Goal: Task Accomplishment & Management: Use online tool/utility

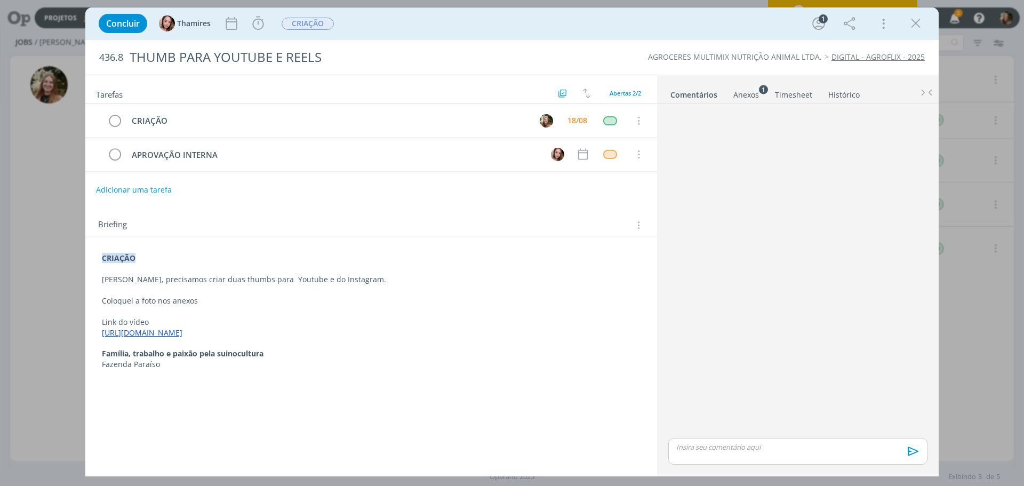
click at [294, 308] on p "dialog" at bounding box center [371, 311] width 539 height 11
drag, startPoint x: 245, startPoint y: 308, endPoint x: 234, endPoint y: 301, distance: 13.5
click at [244, 308] on p "dialog" at bounding box center [370, 312] width 537 height 11
drag, startPoint x: 266, startPoint y: 348, endPoint x: 153, endPoint y: 364, distance: 114.2
click at [51, 355] on div "Concluir Thamires Iniciar Apontar Data * [DATE] Horas * 00:00 Tarefa Selecione …" at bounding box center [512, 243] width 1024 height 486
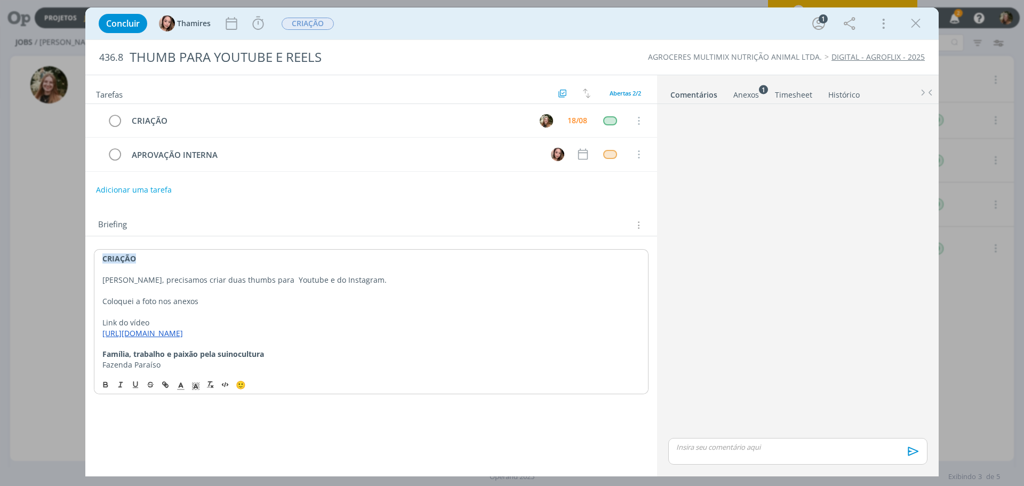
drag, startPoint x: 247, startPoint y: 356, endPoint x: 253, endPoint y: 356, distance: 6.4
click at [247, 355] on strong "Família, trabalho e paixão pela suinocultura" at bounding box center [183, 354] width 162 height 10
drag, startPoint x: 278, startPoint y: 356, endPoint x: 97, endPoint y: 359, distance: 181.3
click at [96, 357] on div "CRIAÇÃO Lele, precisamos criar duas thumbs para Youtube e do Instagram. Coloque…" at bounding box center [371, 311] width 555 height 125
copy strong "Família, trabalho e paixão pela suinocultura"
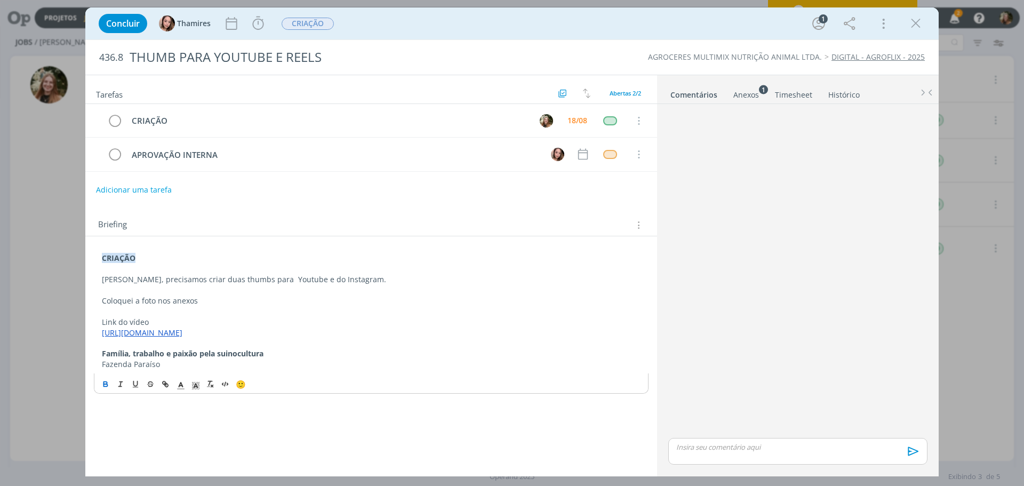
click at [349, 346] on p "dialog" at bounding box center [371, 343] width 539 height 11
click at [761, 91] on sup "1" at bounding box center [763, 89] width 9 height 9
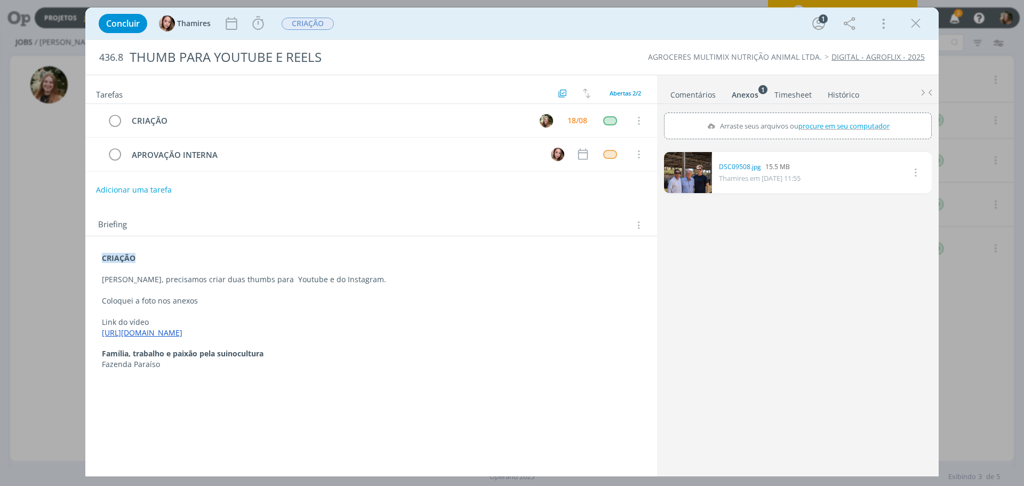
click at [695, 180] on link "dialog" at bounding box center [688, 172] width 48 height 41
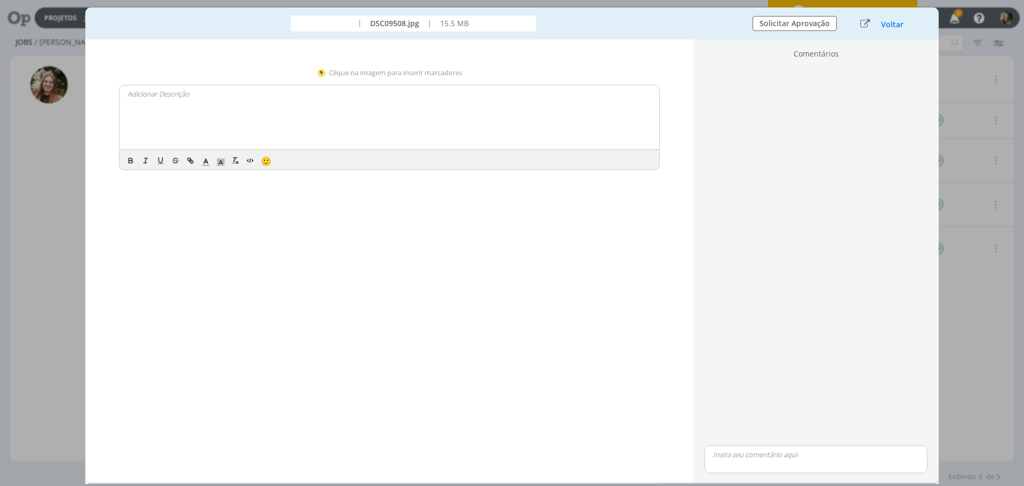
scroll to position [107, 0]
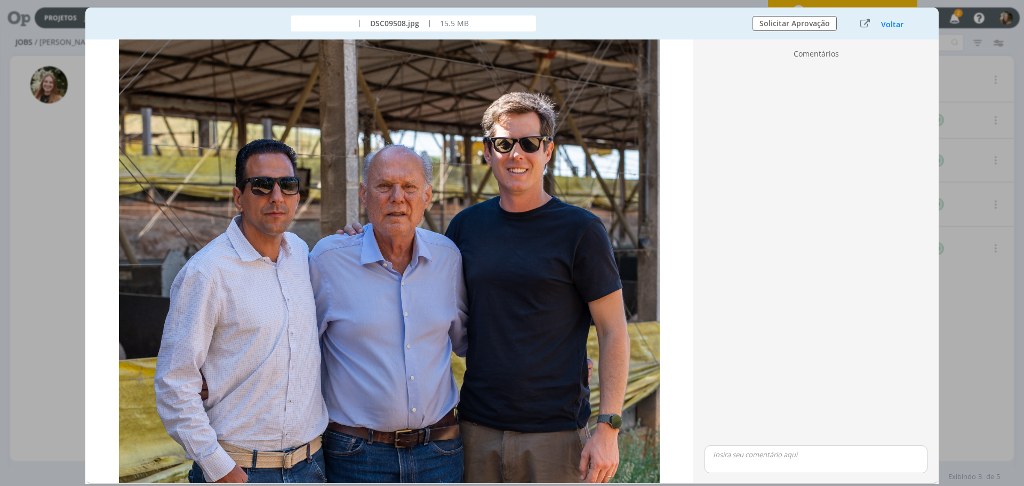
click at [957, 366] on div "Concluir Thamires Iniciar Apontar Data * [DATE] Horas * 00:00 Tarefa Selecione …" at bounding box center [512, 243] width 1024 height 486
drag, startPoint x: 343, startPoint y: 235, endPoint x: 490, endPoint y: 182, distance: 155.7
click at [344, 235] on img "dialog" at bounding box center [389, 426] width 541 height 961
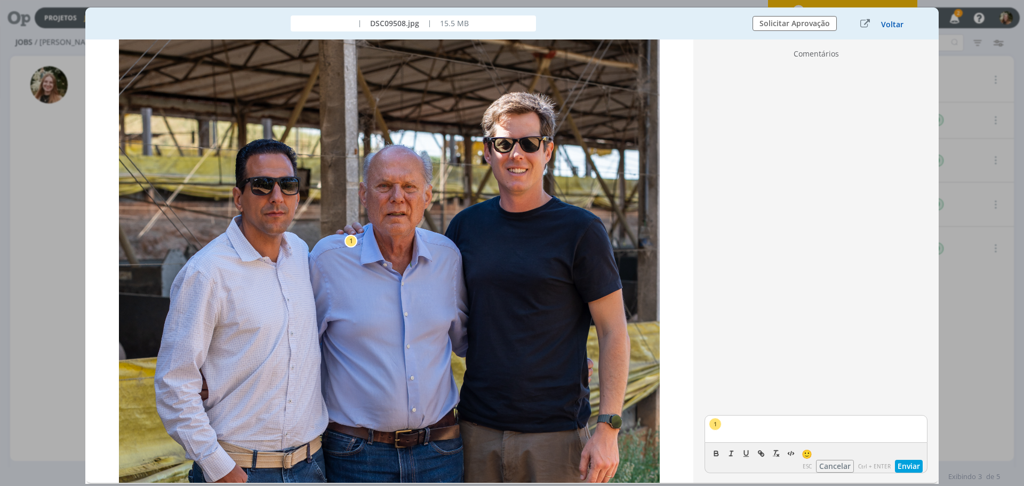
click at [895, 28] on button "Voltar" at bounding box center [891, 24] width 23 height 9
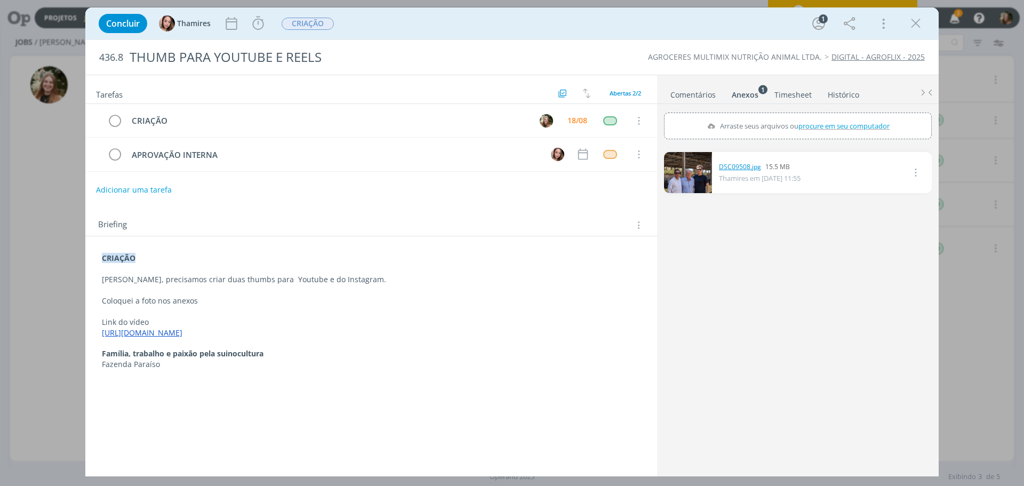
click at [732, 169] on link "DSC09508.jpg" at bounding box center [740, 167] width 42 height 10
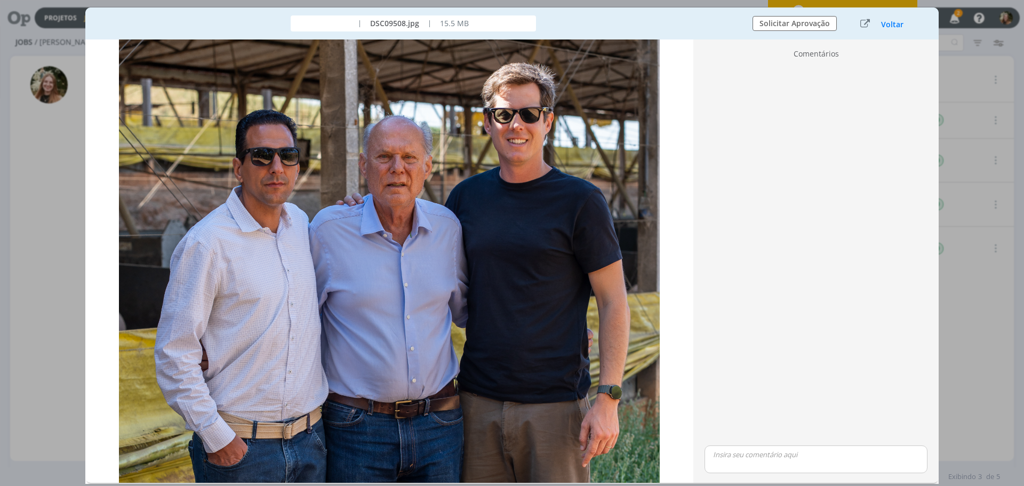
scroll to position [0, 0]
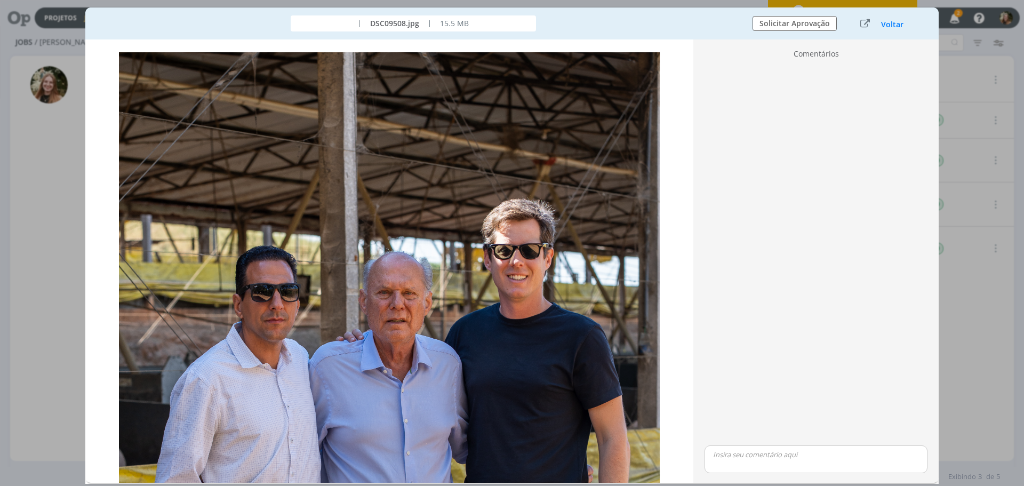
click at [897, 22] on button "Voltar" at bounding box center [891, 24] width 23 height 9
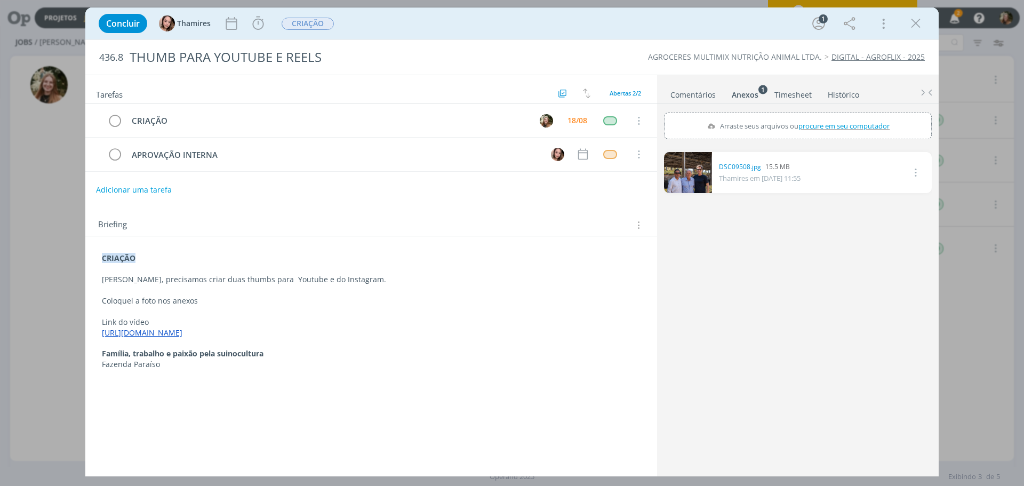
drag, startPoint x: 919, startPoint y: 20, endPoint x: 638, endPoint y: 355, distance: 437.2
click at [921, 23] on icon "dialog" at bounding box center [916, 23] width 16 height 16
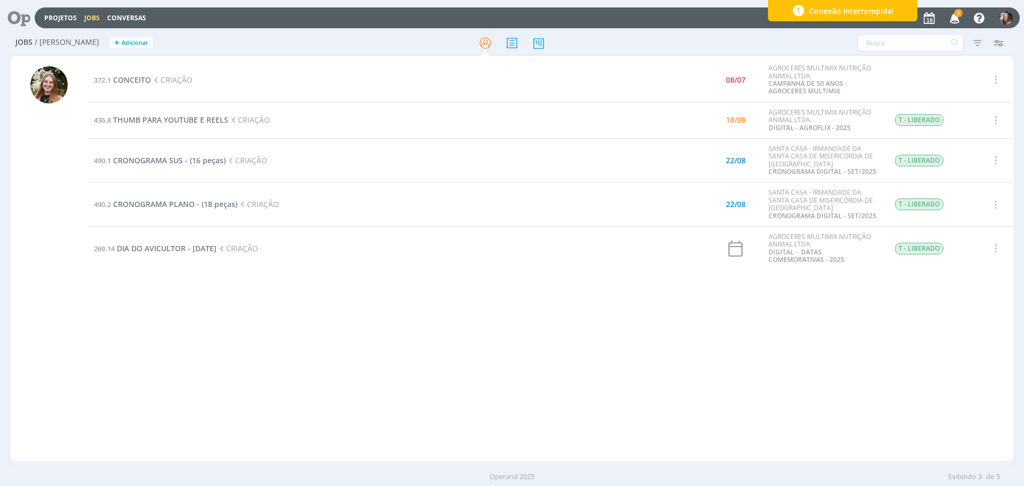
click at [958, 9] on span "2" at bounding box center [958, 13] width 9 height 8
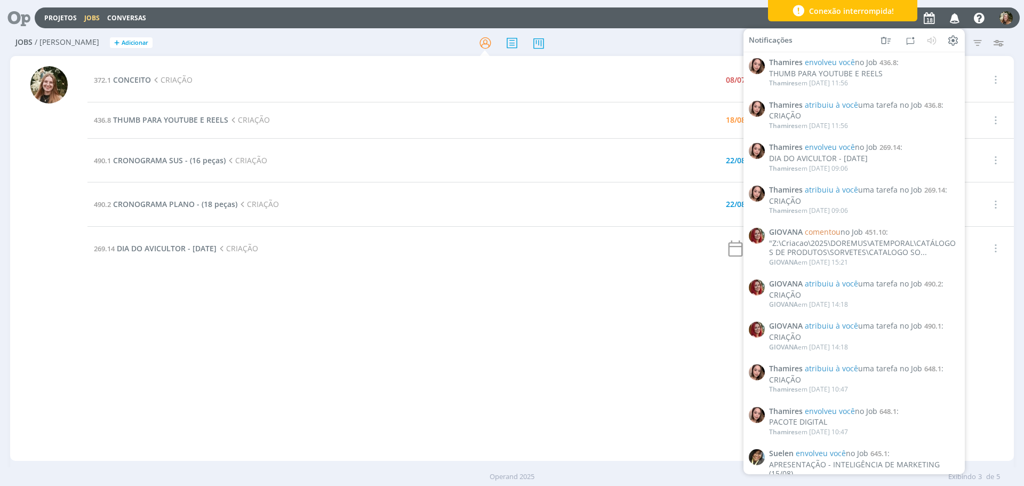
click at [956, 12] on icon "button" at bounding box center [954, 18] width 19 height 18
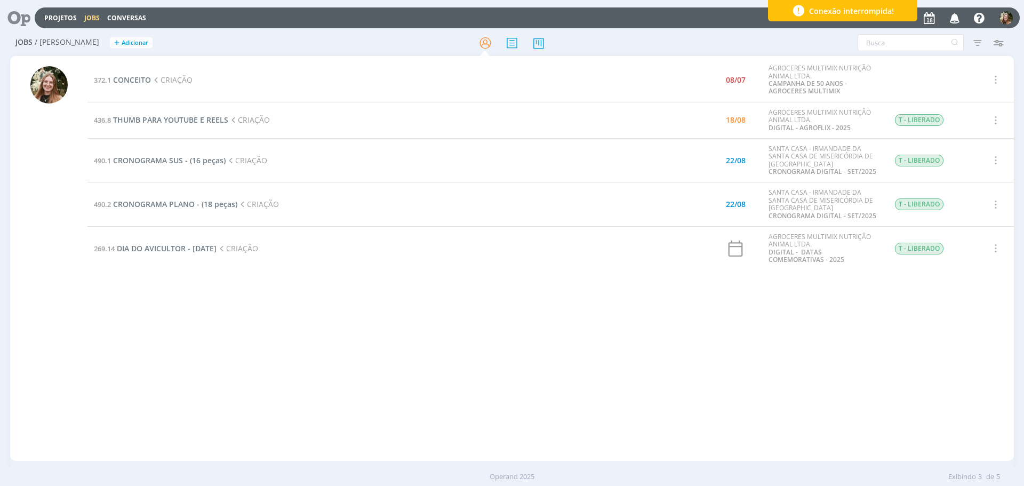
drag, startPoint x: 595, startPoint y: 331, endPoint x: 355, endPoint y: 196, distance: 276.0
click at [593, 330] on div "372.1 CONCEITO CRIAÇÃO 08/07 AGROCERES MULTIMIX NUTRIÇÃO ANIMAL LTDA. CAMPANHA …" at bounding box center [550, 258] width 926 height 400
drag, startPoint x: 90, startPoint y: 245, endPoint x: 275, endPoint y: 260, distance: 185.1
click at [275, 260] on td "269.14 DIA DO AVICULTOR - [DATE] CRIAÇÃO" at bounding box center [365, 249] width 557 height 44
click at [267, 316] on div "372.1 CONCEITO CRIAÇÃO 08/07 AGROCERES MULTIMIX NUTRIÇÃO ANIMAL LTDA. CAMPANHA …" at bounding box center [550, 258] width 926 height 400
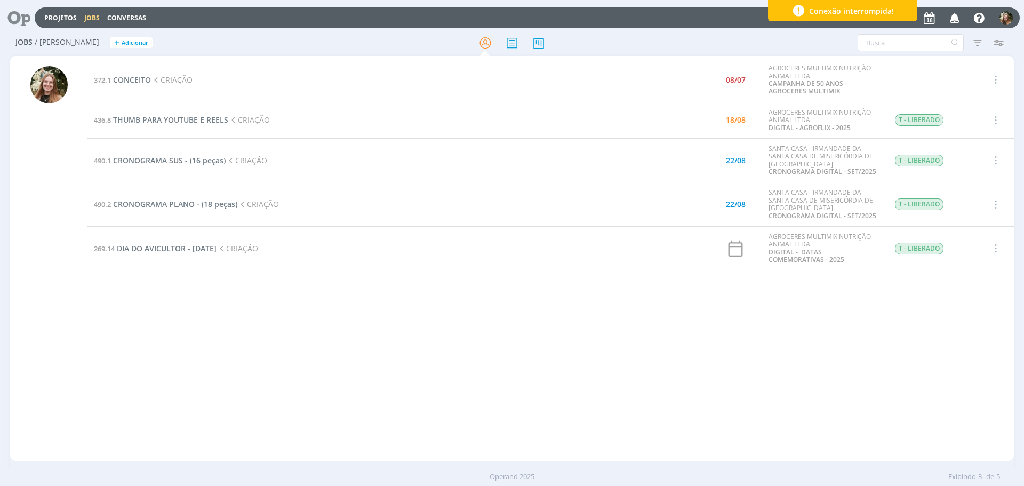
click at [223, 312] on div "372.1 CONCEITO CRIAÇÃO 08/07 AGROCERES MULTIMIX NUTRIÇÃO ANIMAL LTDA. CAMPANHA …" at bounding box center [550, 258] width 926 height 400
click at [139, 119] on span "THUMB PARA YOUTUBE E REELS" at bounding box center [170, 120] width 115 height 10
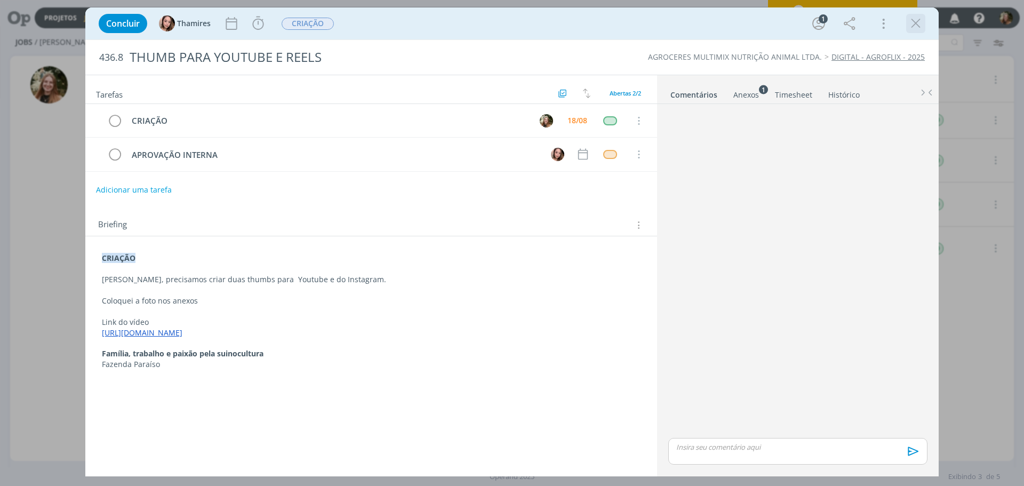
click at [914, 23] on icon "dialog" at bounding box center [916, 23] width 16 height 16
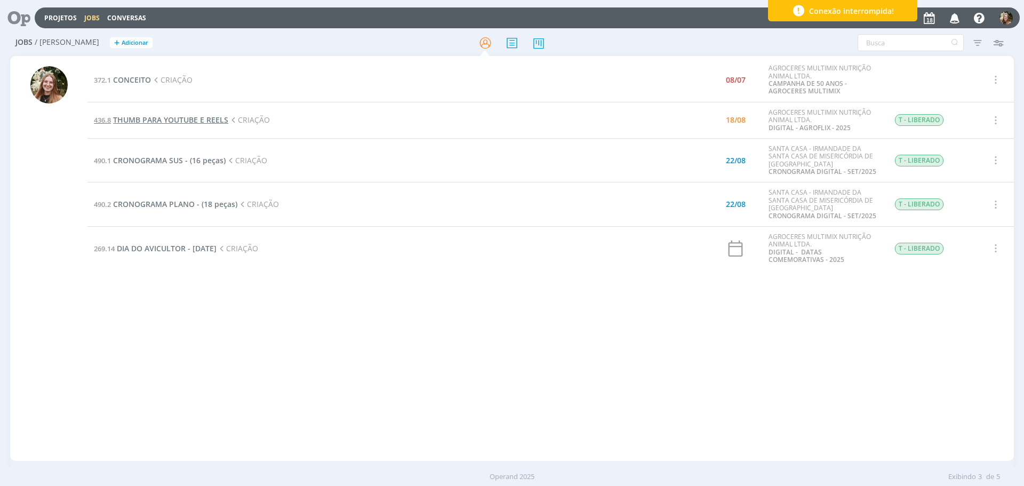
click at [190, 119] on span "THUMB PARA YOUTUBE E REELS" at bounding box center [170, 120] width 115 height 10
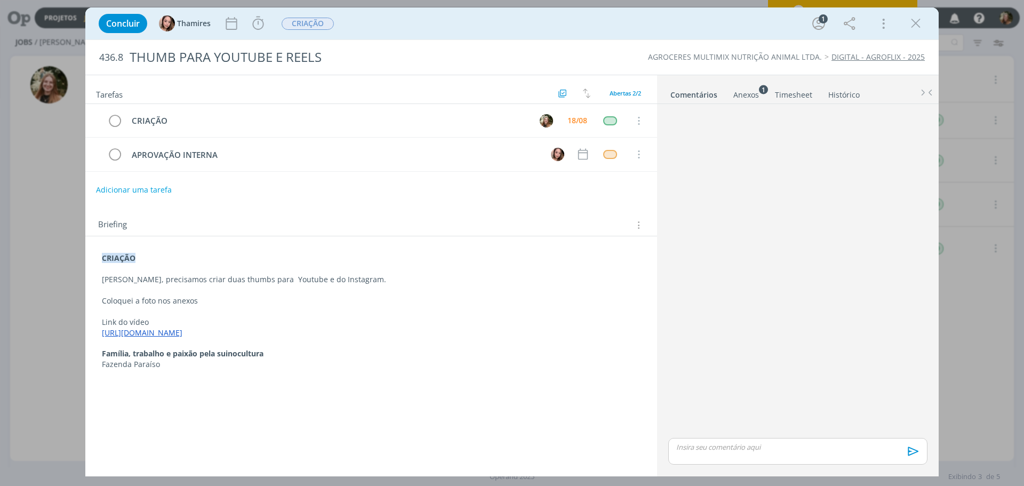
click at [742, 92] on div "Anexos 1" at bounding box center [746, 95] width 26 height 11
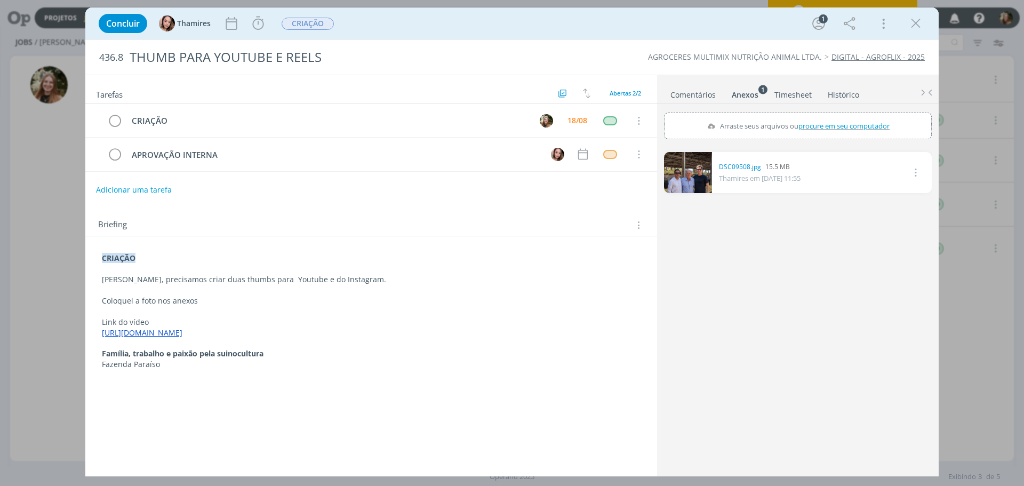
click at [688, 170] on link "dialog" at bounding box center [688, 172] width 48 height 41
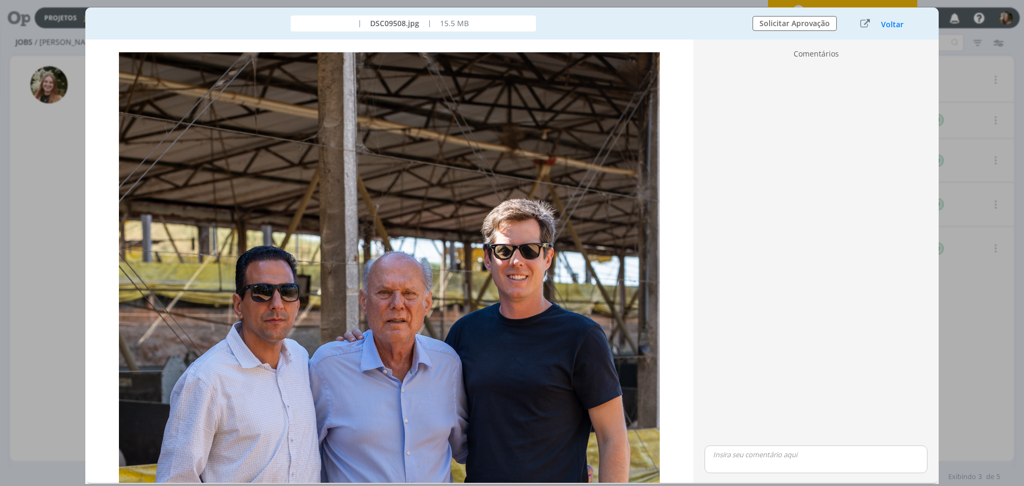
drag, startPoint x: 884, startPoint y: 22, endPoint x: 419, endPoint y: 55, distance: 466.7
click at [884, 22] on button "Voltar" at bounding box center [891, 24] width 23 height 9
